Goal: Entertainment & Leisure: Consume media (video, audio)

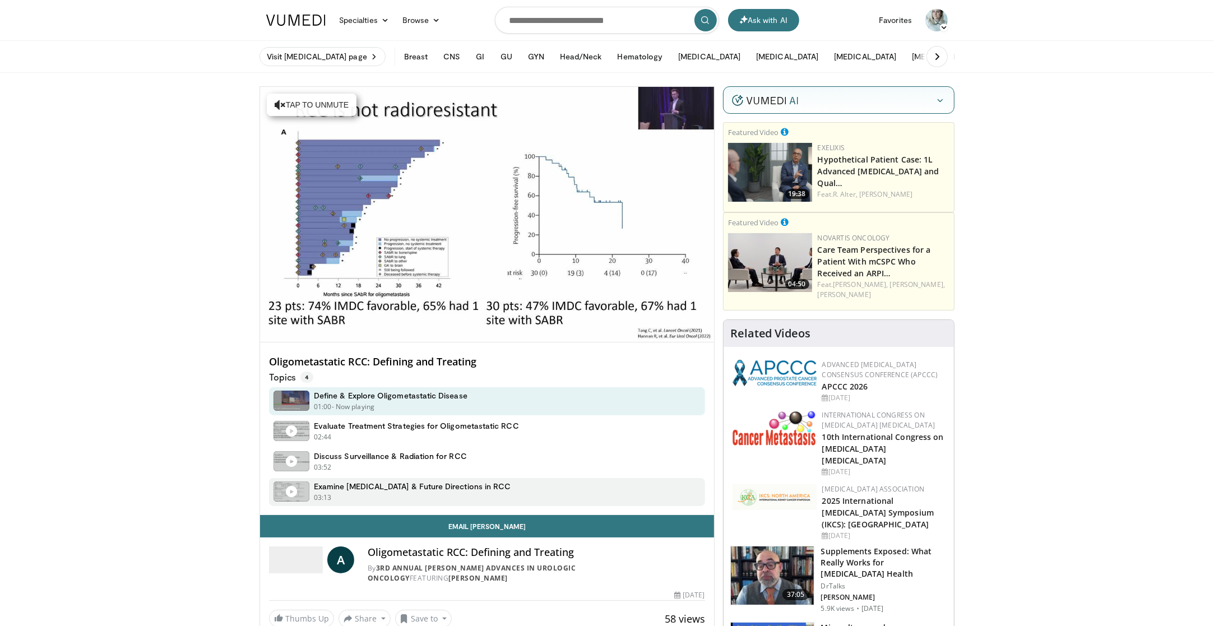
click at [444, 500] on div "03:13 - Now playing - Paused" at bounding box center [412, 498] width 197 height 10
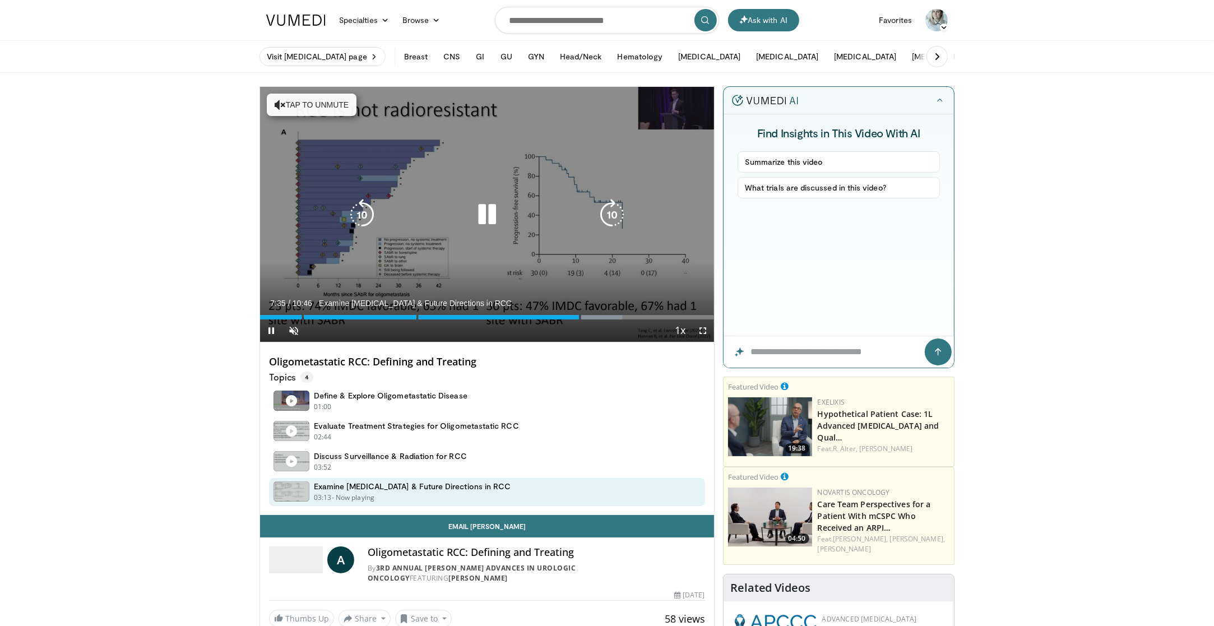
click at [457, 279] on div "10 seconds Tap to unmute" at bounding box center [487, 214] width 454 height 255
click at [284, 108] on button "Tap to unmute" at bounding box center [312, 105] width 90 height 22
click at [492, 212] on icon "Video Player" at bounding box center [486, 214] width 31 height 31
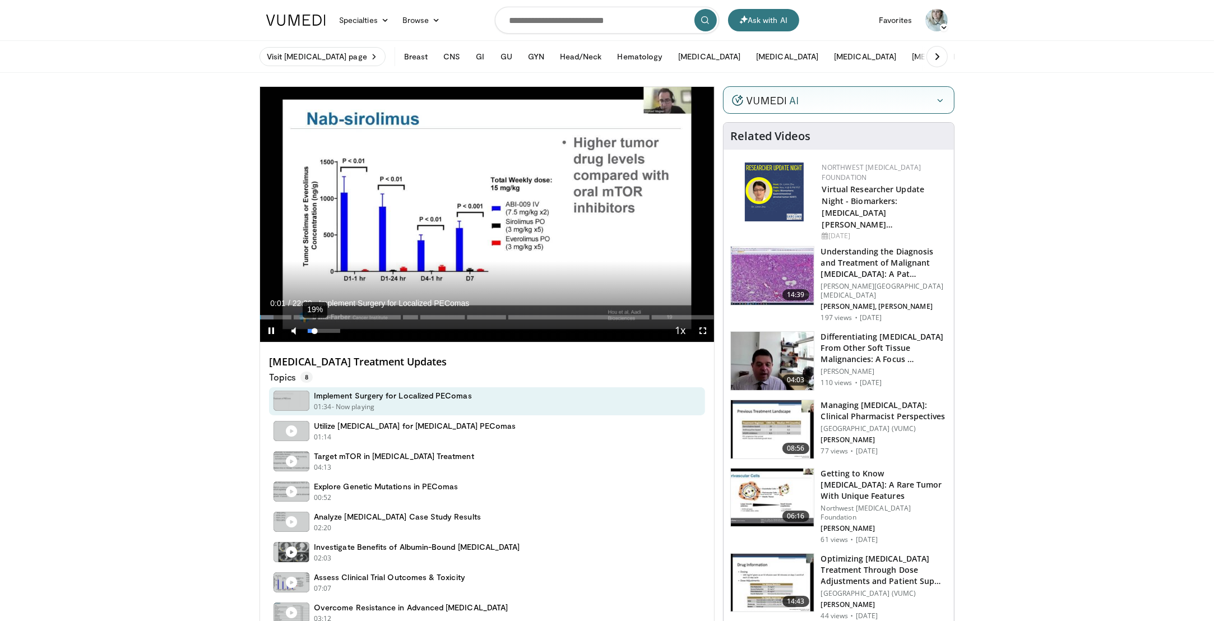
click at [314, 331] on div "19%" at bounding box center [324, 331] width 32 height 4
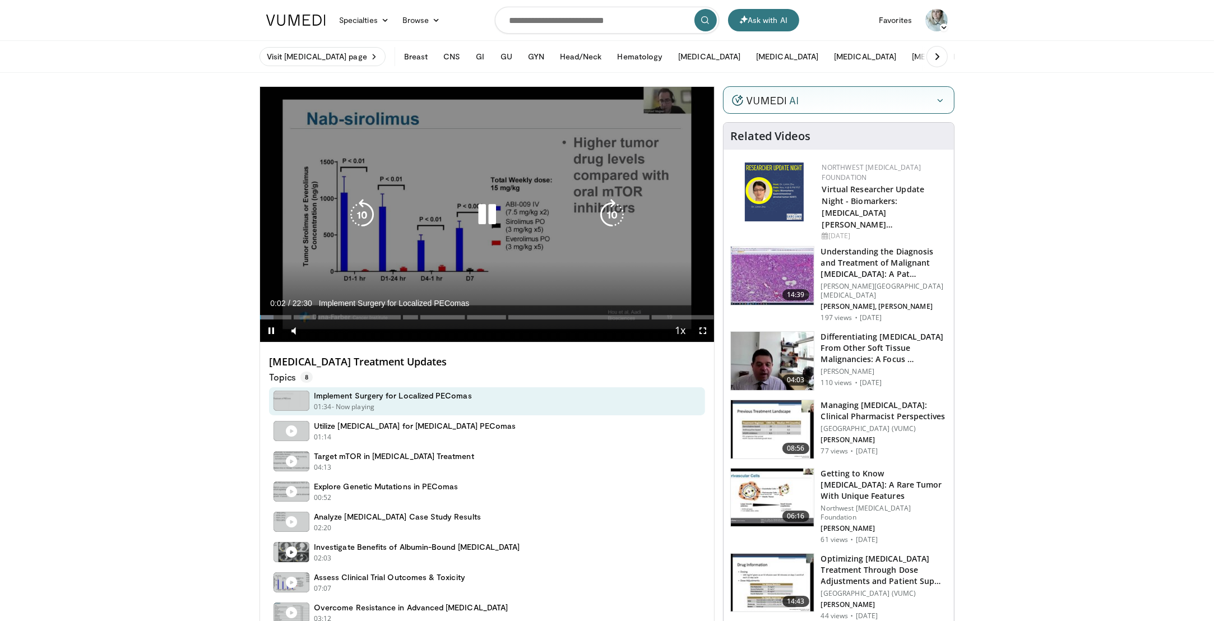
click at [513, 234] on div "10 seconds Tap to unmute" at bounding box center [487, 214] width 454 height 255
